Goal: Task Accomplishment & Management: Use online tool/utility

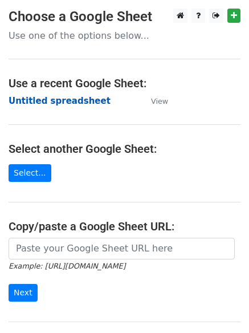
click at [43, 102] on strong "Untitled spreadsheet" at bounding box center [60, 101] width 102 height 10
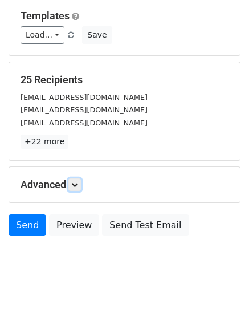
drag, startPoint x: 75, startPoint y: 186, endPoint x: 103, endPoint y: 195, distance: 29.8
click at [75, 186] on icon at bounding box center [74, 184] width 7 height 7
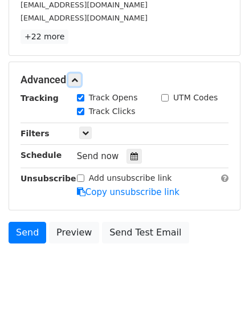
scroll to position [216, 0]
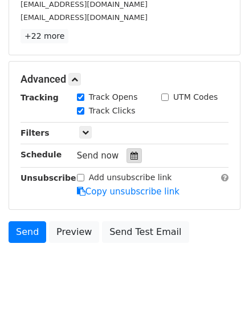
click at [131, 160] on icon at bounding box center [134, 156] width 7 height 8
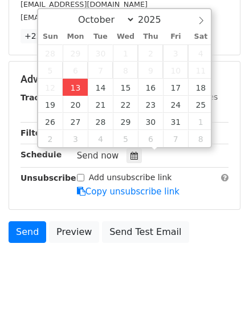
type input "2025-10-13 12:00"
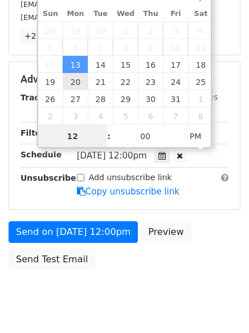
scroll to position [1, 0]
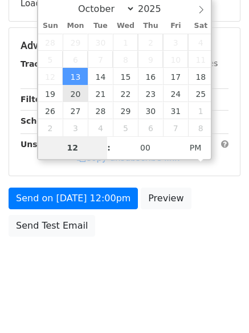
type input "4"
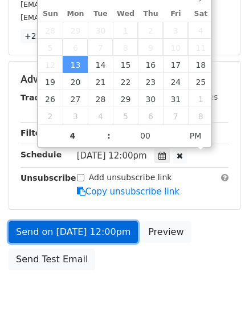
type input "2025-10-13 16:00"
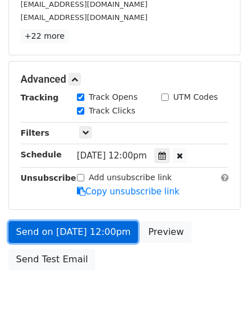
click at [80, 237] on link "Send on Oct 13 at 12:00pm" at bounding box center [74, 232] width 130 height 22
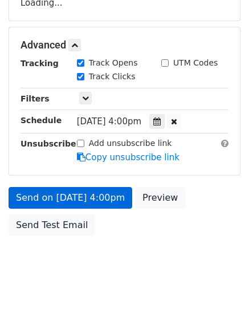
scroll to position [204, 0]
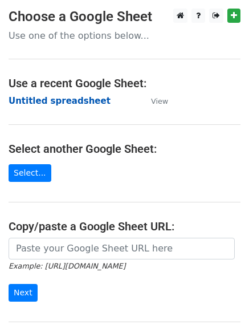
click at [33, 104] on strong "Untitled spreadsheet" at bounding box center [60, 101] width 102 height 10
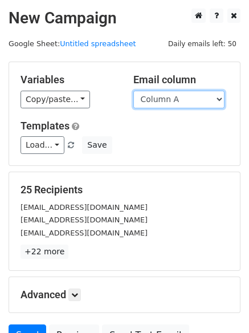
click at [177, 105] on select "Column A Column B Column C Column D Column E Column F" at bounding box center [179, 100] width 91 height 18
select select "Column B"
click at [134, 91] on select "Column A Column B Column C Column D Column E Column F" at bounding box center [179, 100] width 91 height 18
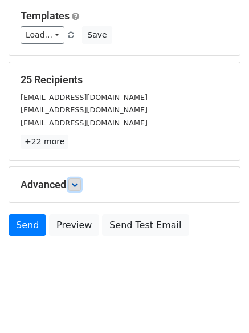
click at [78, 185] on icon at bounding box center [74, 184] width 7 height 7
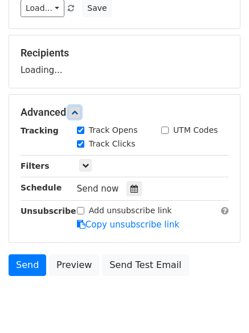
scroll to position [168, 0]
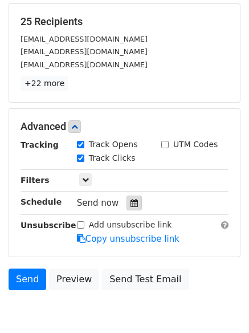
click at [131, 205] on icon at bounding box center [134, 203] width 7 height 8
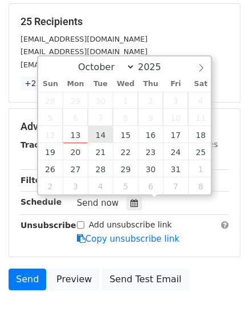
type input "2025-10-14 12:00"
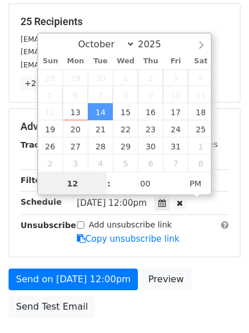
scroll to position [1, 0]
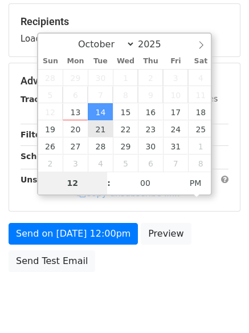
type input "5"
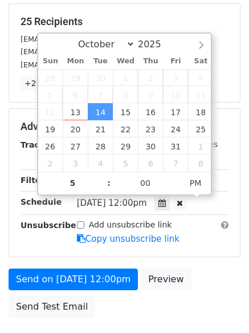
type input "2025-10-14 17:00"
click at [87, 267] on form "Variables Copy/paste... {{Column A}} {{Column B}} {{Column C}} {{Column D}} {{C…" at bounding box center [125, 108] width 232 height 430
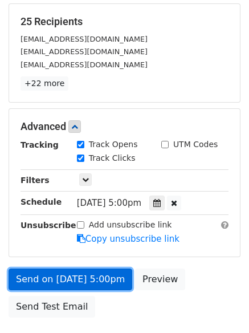
click at [87, 269] on link "Send on Oct 14 at 5:00pm" at bounding box center [71, 280] width 124 height 22
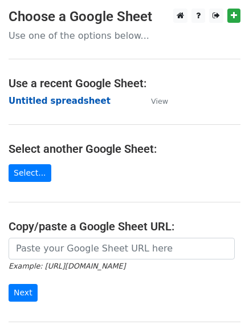
click at [49, 99] on strong "Untitled spreadsheet" at bounding box center [60, 101] width 102 height 10
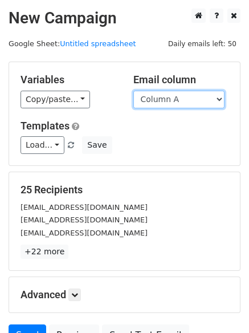
click at [177, 98] on select "Column A Column B Column C Column D Column E Column F" at bounding box center [179, 100] width 91 height 18
select select "Column C"
click at [134, 91] on select "Column A Column B Column C Column D Column E Column F" at bounding box center [179, 100] width 91 height 18
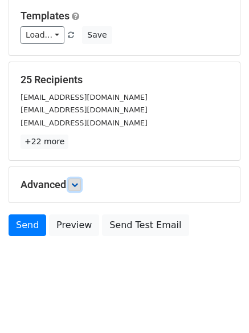
click at [78, 187] on icon at bounding box center [74, 184] width 7 height 7
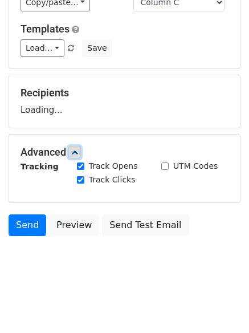
scroll to position [110, 0]
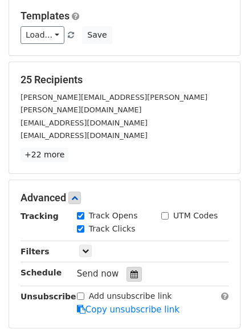
click at [131, 271] on icon at bounding box center [134, 275] width 7 height 8
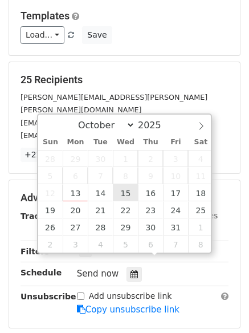
type input "[DATE] 12:00"
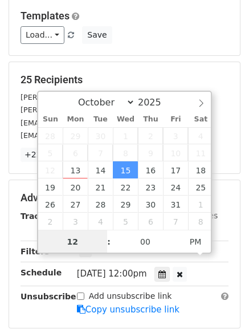
scroll to position [1, 0]
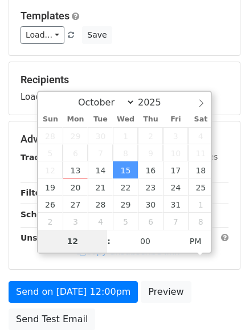
type input "6"
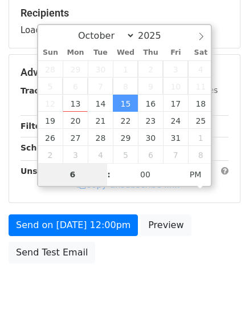
scroll to position [204, 0]
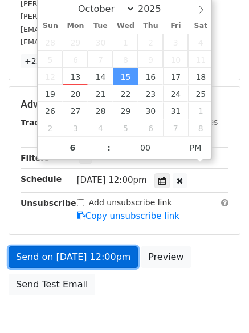
type input "2025-10-15 18:00"
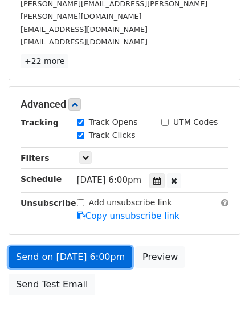
click at [81, 246] on body "New Campaign Daily emails left: 50 Google Sheet: Untitled spreadsheet Variables…" at bounding box center [124, 76] width 249 height 542
click at [87, 248] on link "Send on Oct 15 at 6:00pm" at bounding box center [71, 258] width 124 height 22
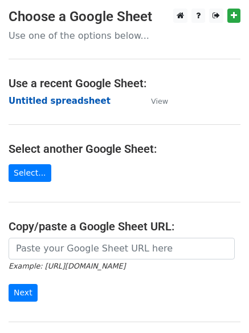
click at [36, 102] on strong "Untitled spreadsheet" at bounding box center [60, 101] width 102 height 10
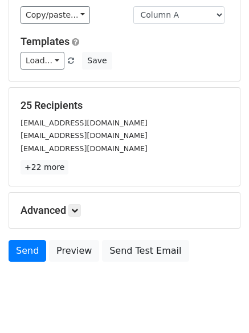
scroll to position [110, 0]
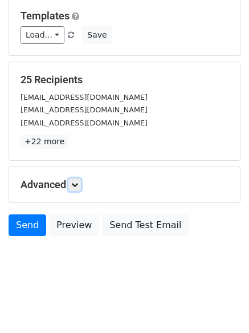
drag, startPoint x: 75, startPoint y: 186, endPoint x: 114, endPoint y: 171, distance: 41.8
click at [77, 186] on icon at bounding box center [74, 184] width 7 height 7
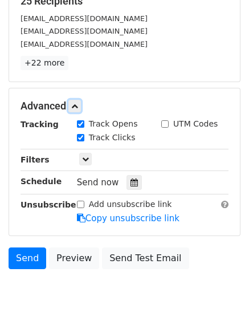
scroll to position [214, 0]
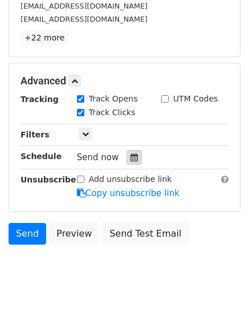
click at [134, 160] on div at bounding box center [134, 157] width 15 height 15
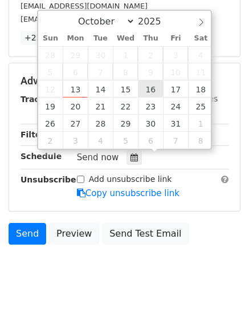
type input "2025-10-16 12:00"
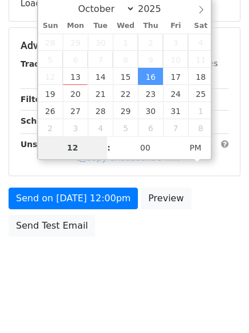
type input "7"
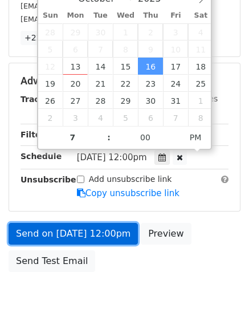
type input "2025-10-16 19:00"
click at [114, 232] on link "Send on Oct 16 at 12:00pm" at bounding box center [74, 234] width 130 height 22
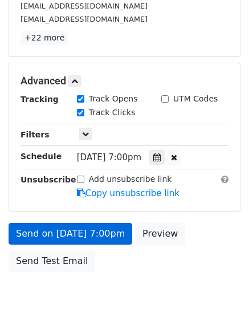
scroll to position [204, 0]
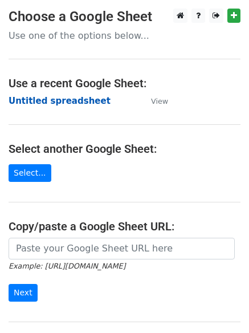
click at [40, 103] on strong "Untitled spreadsheet" at bounding box center [60, 101] width 102 height 10
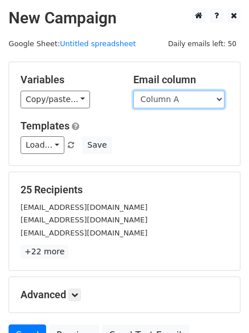
click at [158, 103] on select "Column A Column B Column C Column D Column E Column F" at bounding box center [179, 100] width 91 height 18
select select "Column E"
click at [134, 91] on select "Column A Column B Column C Column D Column E Column F" at bounding box center [179, 100] width 91 height 18
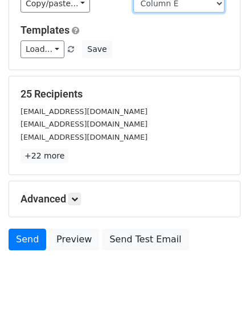
scroll to position [110, 0]
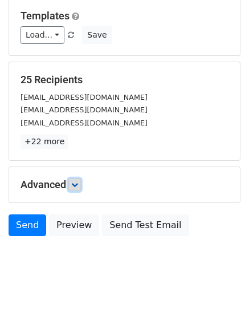
click at [81, 185] on link at bounding box center [74, 185] width 13 height 13
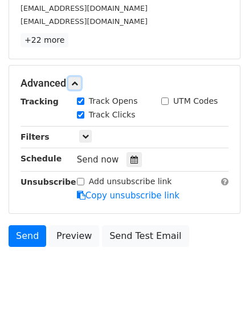
scroll to position [213, 0]
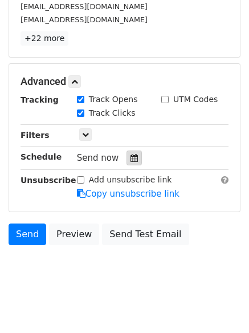
click at [131, 158] on icon at bounding box center [134, 158] width 7 height 8
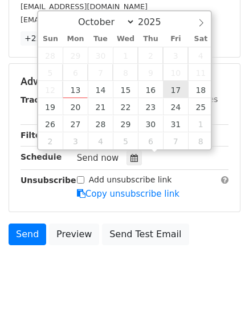
type input "2025-10-17 12:00"
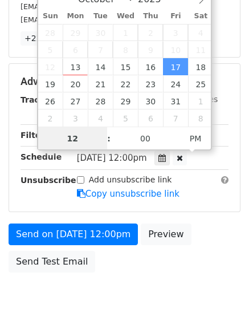
scroll to position [1, 0]
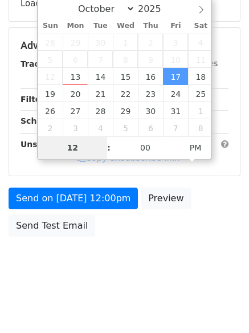
type input "8"
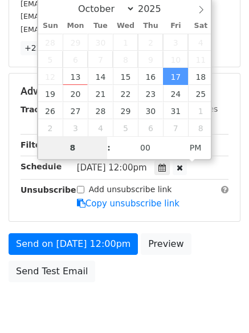
scroll to position [213, 0]
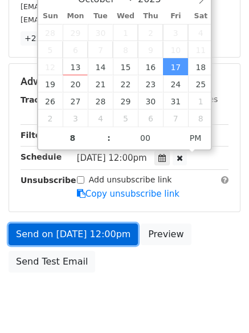
type input "2025-10-17 20:00"
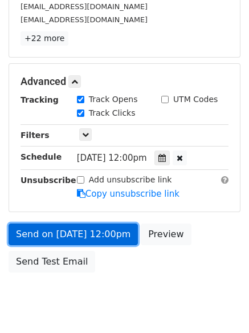
click at [82, 238] on link "Send on Oct 17 at 12:00pm" at bounding box center [74, 235] width 130 height 22
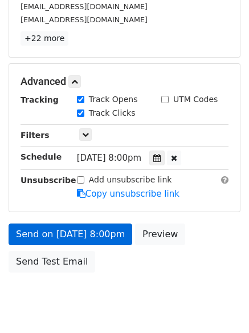
scroll to position [204, 0]
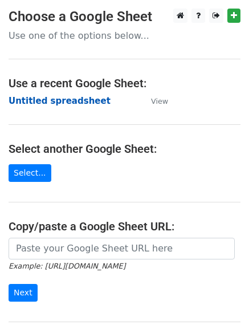
click at [42, 99] on strong "Untitled spreadsheet" at bounding box center [60, 101] width 102 height 10
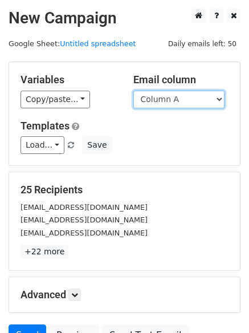
drag, startPoint x: 174, startPoint y: 94, endPoint x: 175, endPoint y: 107, distance: 13.7
click at [174, 94] on select "Column A Column B Column C Column D Column E Column F" at bounding box center [179, 100] width 91 height 18
select select "Column F"
click at [134, 91] on select "Column A Column B Column C Column D Column E Column F" at bounding box center [179, 100] width 91 height 18
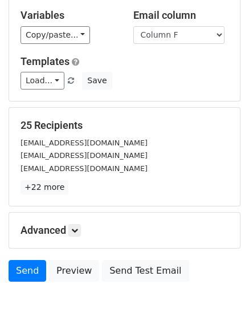
click at [83, 213] on div "Advanced Tracking Track Opens UTM Codes Track Clicks Filters Only include sprea…" at bounding box center [124, 230] width 231 height 35
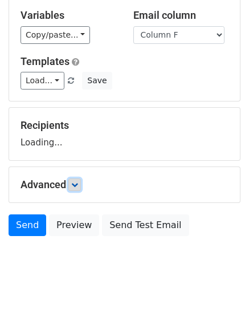
click at [71, 184] on link at bounding box center [74, 185] width 13 height 13
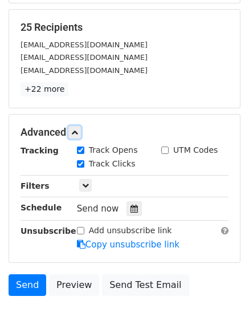
scroll to position [167, 0]
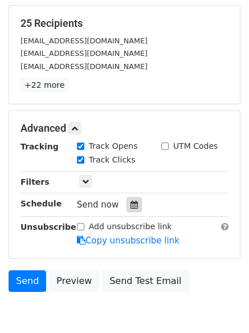
click at [134, 208] on div at bounding box center [134, 204] width 15 height 15
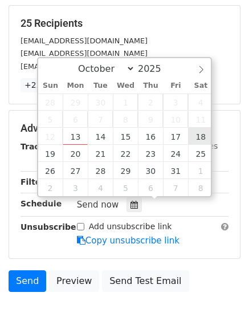
type input "[DATE] 12:00"
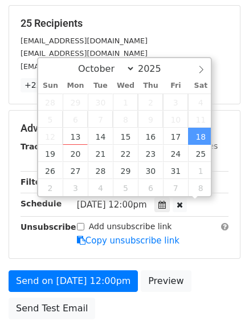
scroll to position [1, 0]
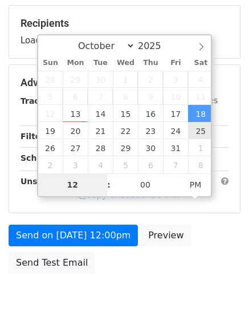
type input "9"
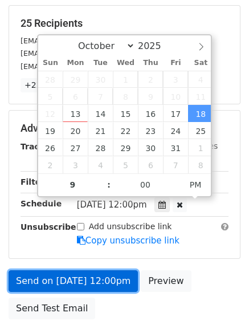
type input "[DATE] 21:00"
click at [63, 285] on link "Send on [DATE] 12:00pm" at bounding box center [74, 282] width 130 height 22
